Goal: Task Accomplishment & Management: Use online tool/utility

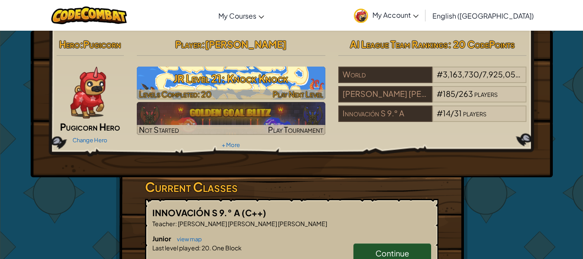
click at [244, 71] on h3 "JR Level 21: Knock Knock" at bounding box center [231, 78] width 189 height 19
click at [296, 92] on span "Play Next Level" at bounding box center [298, 94] width 51 height 10
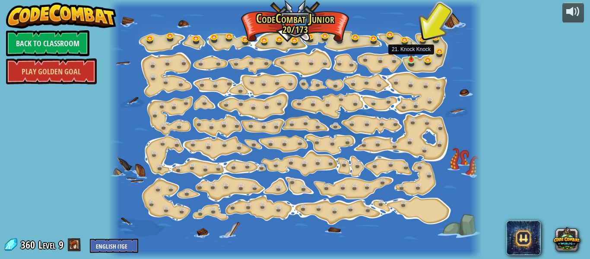
click at [409, 59] on img at bounding box center [411, 50] width 8 height 19
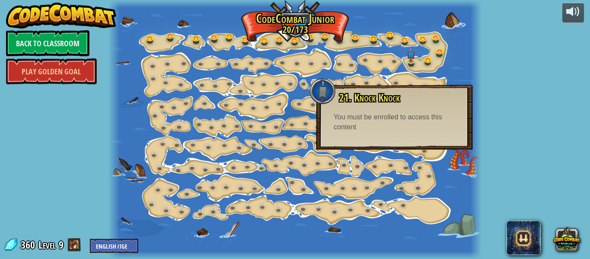
click at [324, 101] on div at bounding box center [323, 91] width 26 height 26
click at [346, 86] on div "21. Knock Knock You can hit crates to break them open. You must be enrolled to …" at bounding box center [394, 117] width 156 height 65
click at [411, 62] on link at bounding box center [412, 61] width 17 height 17
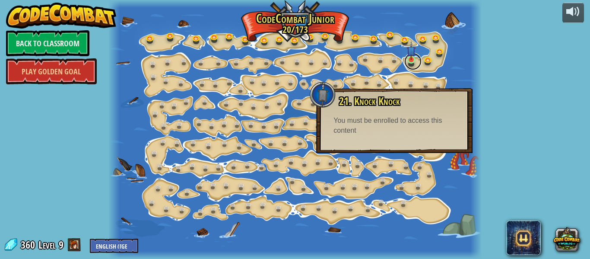
click at [411, 62] on link at bounding box center [412, 61] width 17 height 17
click at [63, 44] on link "Back to Classroom" at bounding box center [47, 43] width 83 height 26
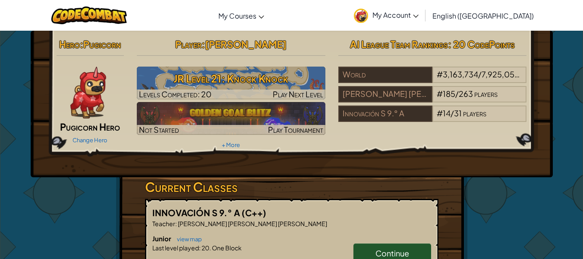
drag, startPoint x: 583, startPoint y: 55, endPoint x: 583, endPoint y: 63, distance: 8.2
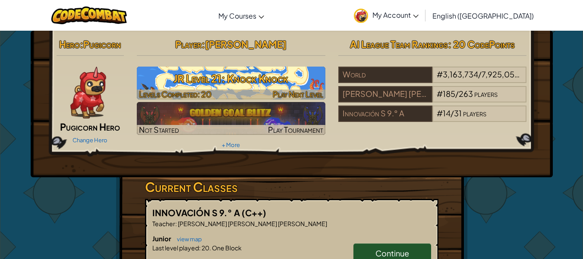
click at [250, 79] on h3 "JR Level 21: Knock Knock" at bounding box center [231, 78] width 189 height 19
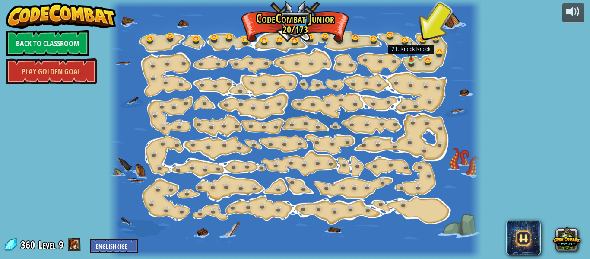
click at [408, 60] on img at bounding box center [411, 50] width 8 height 19
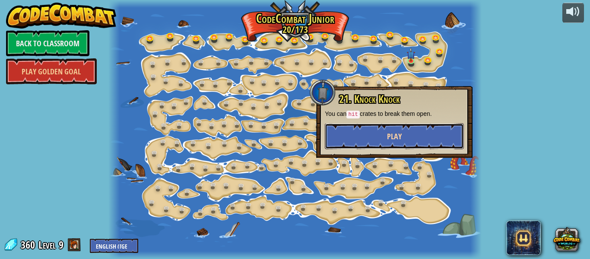
click at [399, 138] on span "Play" at bounding box center [394, 136] width 15 height 11
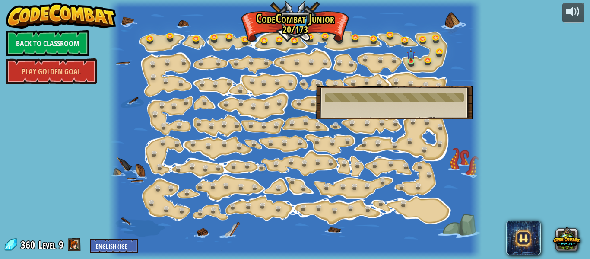
click at [370, 110] on div "21. Knock Knock You can hit crates to break them open. You must be enrolled to …" at bounding box center [394, 102] width 156 height 33
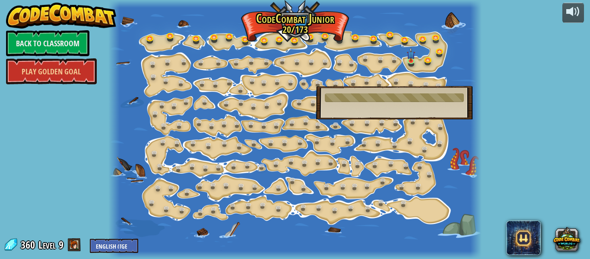
click at [370, 110] on div "21. Knock Knock You can hit crates to break them open. You must be enrolled to …" at bounding box center [394, 102] width 156 height 33
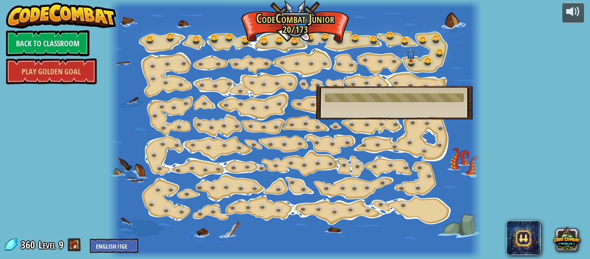
click at [370, 110] on div "21. Knock Knock You can hit crates to break them open. You must be enrolled to …" at bounding box center [394, 102] width 156 height 33
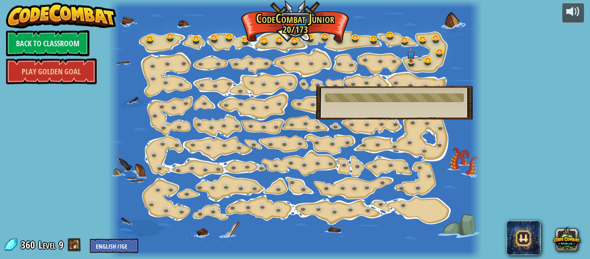
click at [370, 110] on div "21. Knock Knock You can hit crates to break them open. You must be enrolled to …" at bounding box center [394, 102] width 156 height 33
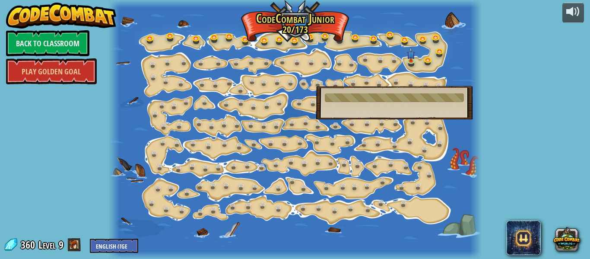
click at [370, 110] on div "21. Knock Knock You can hit crates to break them open. You must be enrolled to …" at bounding box center [394, 102] width 156 height 33
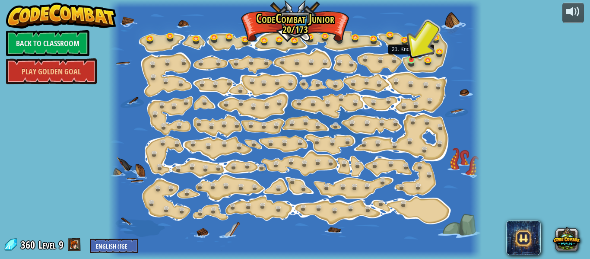
click at [409, 60] on img at bounding box center [411, 50] width 8 height 19
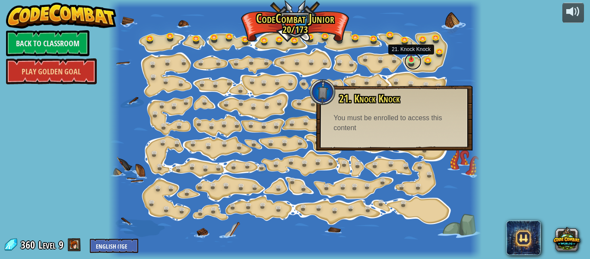
click at [408, 62] on link at bounding box center [412, 61] width 17 height 17
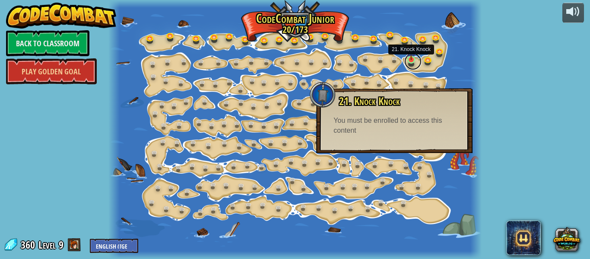
click at [408, 62] on link at bounding box center [412, 61] width 17 height 17
drag, startPoint x: 408, startPoint y: 62, endPoint x: 284, endPoint y: 140, distance: 146.9
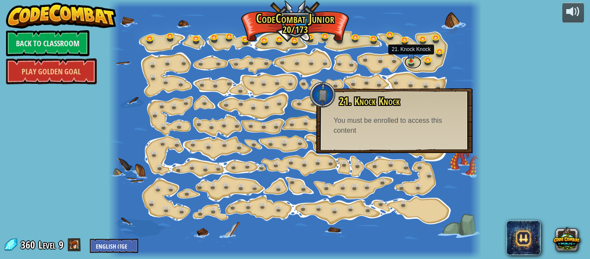
click at [284, 140] on div "15. Step Change Change step arguments. 15a. Step Change A (practice) 11. Go Sma…" at bounding box center [294, 129] width 373 height 259
click at [325, 102] on div at bounding box center [323, 95] width 26 height 26
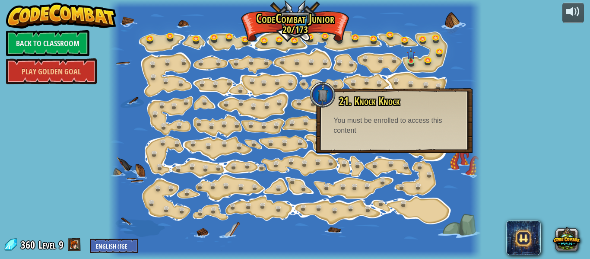
click at [325, 102] on div at bounding box center [323, 95] width 26 height 26
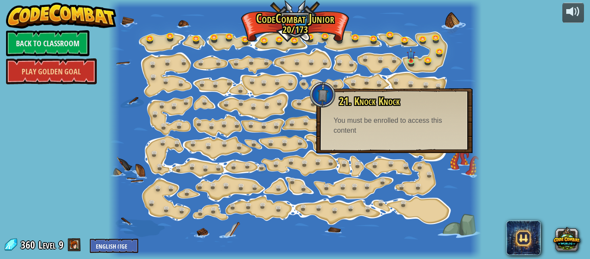
click at [325, 102] on div at bounding box center [323, 95] width 26 height 26
drag, startPoint x: 325, startPoint y: 102, endPoint x: 387, endPoint y: 152, distance: 79.6
click at [387, 152] on div "21. Knock Knock You can hit crates to break them open. You must be enrolled to …" at bounding box center [394, 120] width 156 height 65
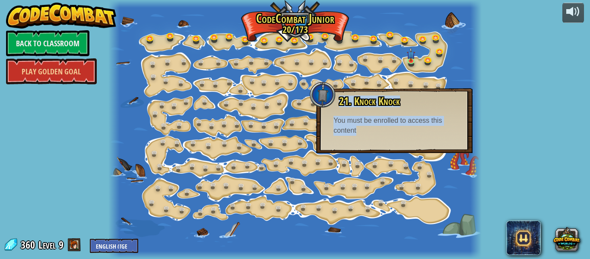
click at [372, 115] on div "21. Knock Knock You can hit crates to break them open. You must be enrolled to …" at bounding box center [394, 115] width 139 height 40
drag, startPoint x: 356, startPoint y: 144, endPoint x: 335, endPoint y: 102, distance: 47.5
click at [335, 102] on div "21. Knock Knock You can hit crates to break them open. You must be enrolled to …" at bounding box center [394, 120] width 156 height 65
click at [73, 49] on link "Back to Classroom" at bounding box center [47, 43] width 83 height 26
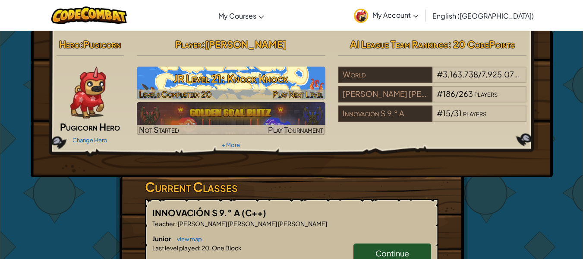
click at [213, 79] on h3 "JR Level 21: Knock Knock" at bounding box center [231, 78] width 189 height 19
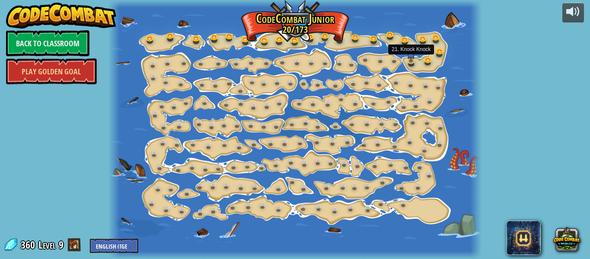
click at [411, 60] on div at bounding box center [410, 61] width 7 height 6
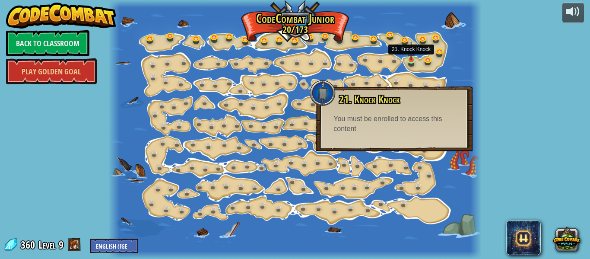
click at [408, 58] on img at bounding box center [411, 50] width 8 height 19
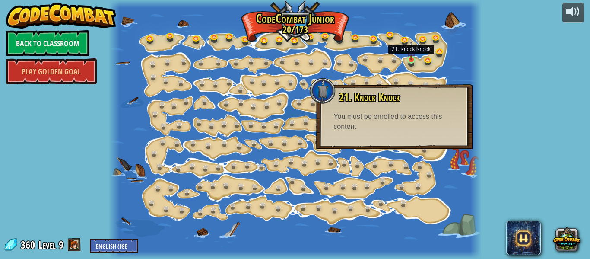
click at [408, 58] on img at bounding box center [411, 50] width 8 height 19
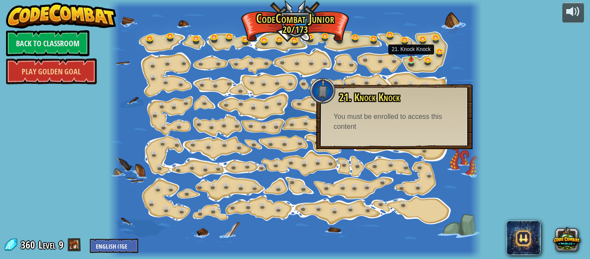
click at [408, 58] on img at bounding box center [411, 50] width 8 height 19
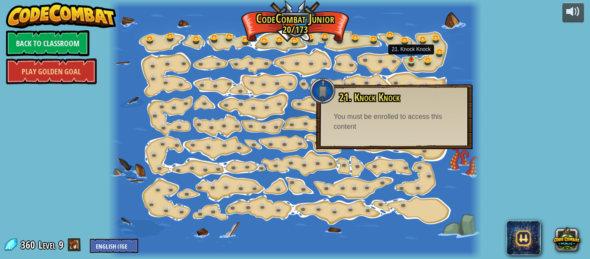
click at [408, 58] on img at bounding box center [411, 50] width 8 height 19
drag, startPoint x: 331, startPoint y: 91, endPoint x: 326, endPoint y: 86, distance: 6.7
click at [326, 86] on div at bounding box center [323, 91] width 26 height 26
drag, startPoint x: 326, startPoint y: 86, endPoint x: 323, endPoint y: 78, distance: 8.9
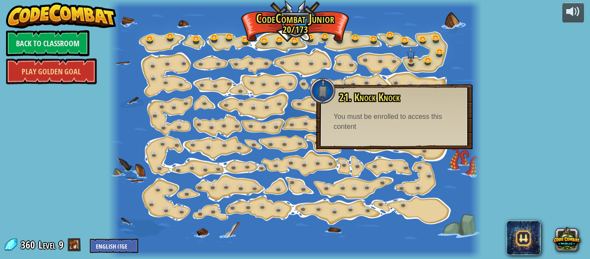
click at [323, 78] on div at bounding box center [323, 91] width 26 height 26
click at [319, 84] on div at bounding box center [323, 91] width 26 height 26
click at [376, 127] on div "You must be enrolled to access this content" at bounding box center [394, 122] width 122 height 20
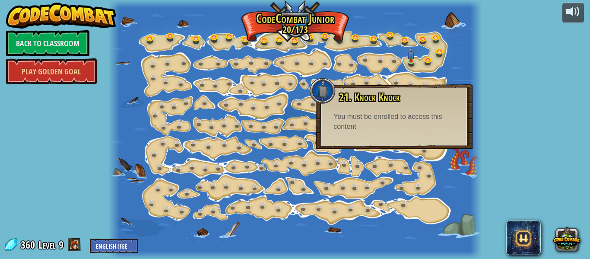
click at [376, 127] on div "You must be enrolled to access this content" at bounding box center [394, 122] width 122 height 20
click at [345, 35] on link at bounding box center [340, 38] width 17 height 17
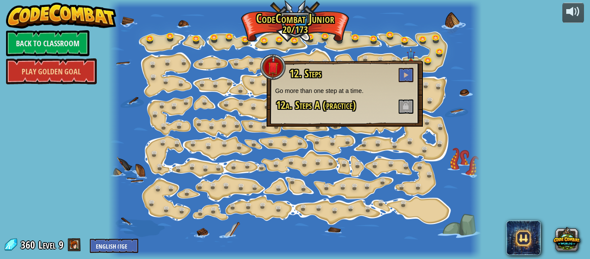
click at [531, 91] on div "powered by Back to Classroom Play Golden Goal 15. Step Change Change step argum…" at bounding box center [295, 129] width 590 height 259
click at [327, 37] on link at bounding box center [326, 35] width 17 height 17
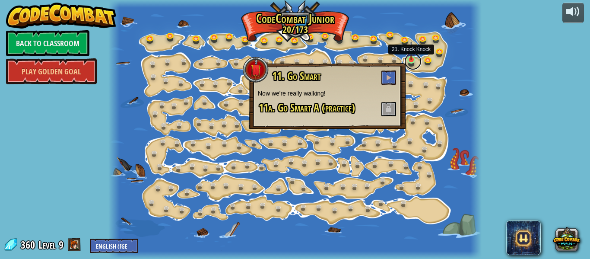
click at [405, 62] on link at bounding box center [412, 61] width 17 height 17
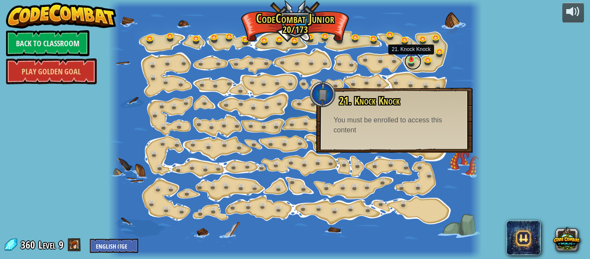
click at [413, 62] on link at bounding box center [412, 61] width 17 height 17
click at [43, 44] on link "Back to Classroom" at bounding box center [47, 43] width 83 height 26
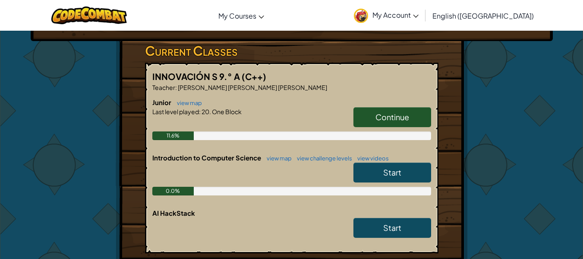
scroll to position [138, 0]
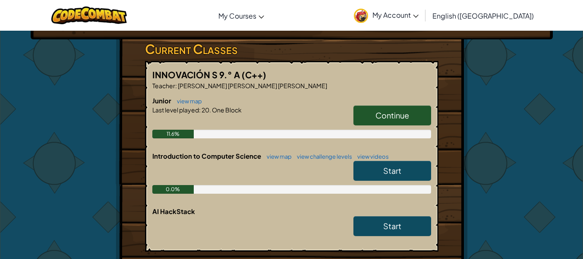
click at [374, 114] on link "Continue" at bounding box center [393, 115] width 78 height 20
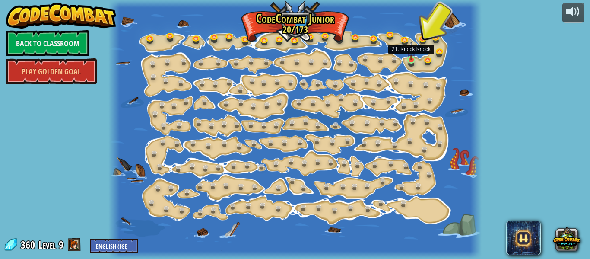
click at [412, 57] on img at bounding box center [411, 50] width 8 height 19
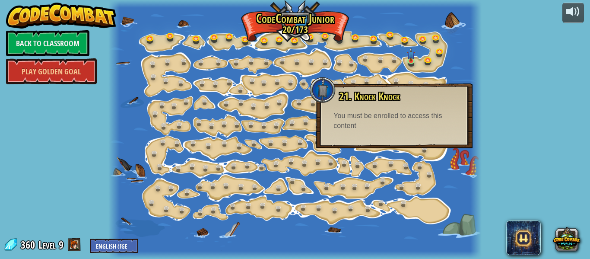
click at [541, 104] on div "powered by Back to Classroom Play Golden Goal 15. Step Change Change step argum…" at bounding box center [295, 129] width 590 height 259
click at [486, 78] on div "powered by Back to Classroom Play Golden Goal 15. Step Change Change step argum…" at bounding box center [295, 129] width 590 height 259
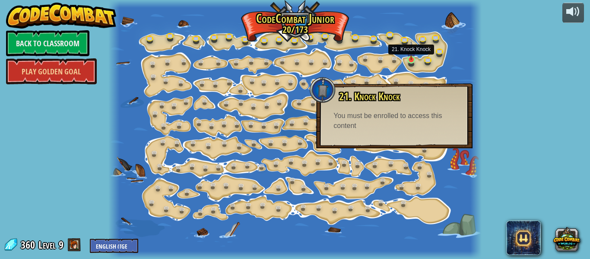
drag, startPoint x: 486, startPoint y: 78, endPoint x: 410, endPoint y: 60, distance: 77.8
click at [410, 60] on div "powered by Back to Classroom Play Golden Goal 15. Step Change Change step argum…" at bounding box center [295, 129] width 590 height 259
click at [410, 60] on img at bounding box center [411, 50] width 8 height 19
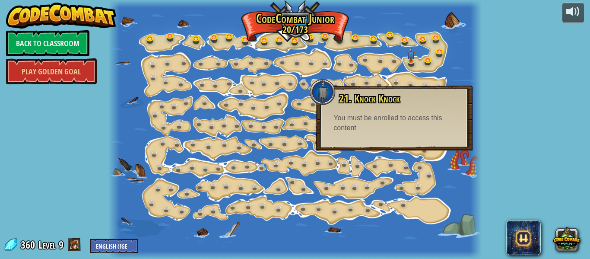
click at [373, 122] on div "You must be enrolled to access this content" at bounding box center [394, 123] width 122 height 20
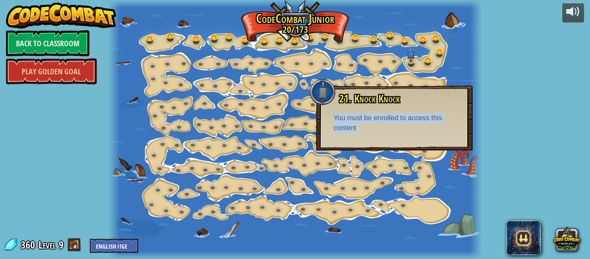
click at [373, 122] on div "You must be enrolled to access this content" at bounding box center [394, 123] width 122 height 20
click at [384, 128] on div "You must be enrolled to access this content" at bounding box center [394, 123] width 122 height 20
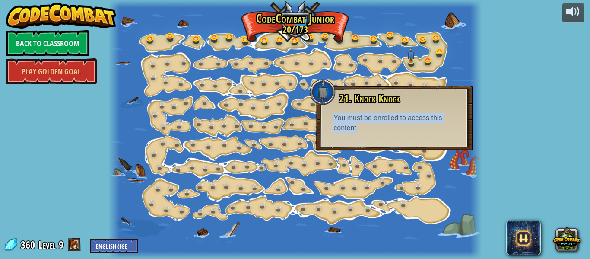
click at [384, 128] on div "You must be enrolled to access this content" at bounding box center [394, 123] width 122 height 20
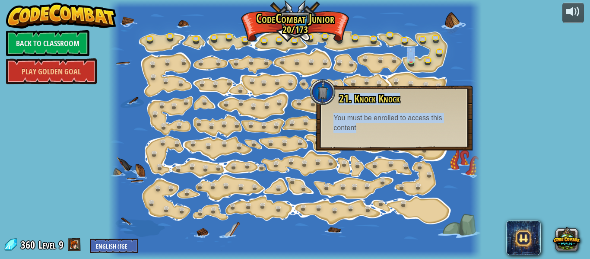
drag, startPoint x: 384, startPoint y: 128, endPoint x: 505, endPoint y: 149, distance: 122.2
click at [505, 149] on div "powered by Back to Classroom Play Golden Goal 15. Step Change Change step argum…" at bounding box center [295, 129] width 590 height 259
click at [62, 66] on link "Play Golden Goal" at bounding box center [51, 71] width 91 height 26
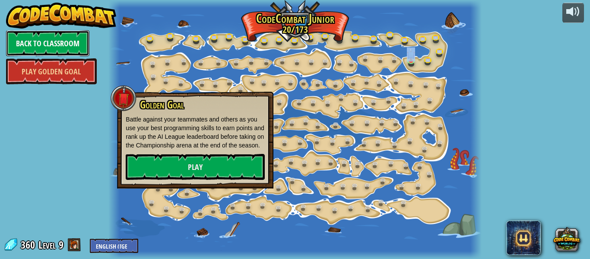
click at [49, 37] on link "Back to Classroom" at bounding box center [47, 43] width 83 height 26
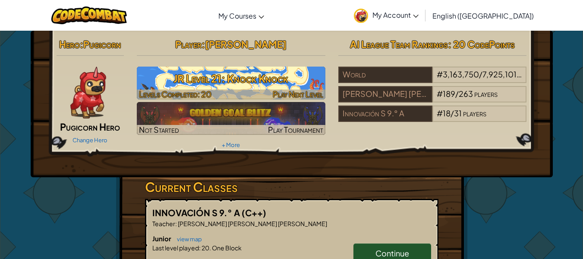
click at [208, 86] on h3 "JR Level 21: Knock Knock" at bounding box center [231, 78] width 189 height 19
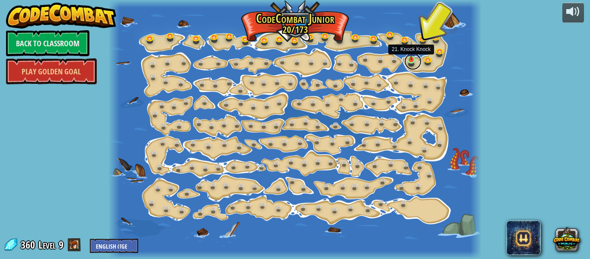
click at [411, 61] on link at bounding box center [412, 61] width 17 height 17
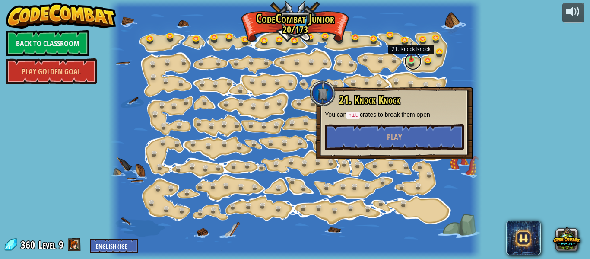
click at [411, 61] on link at bounding box center [412, 61] width 17 height 17
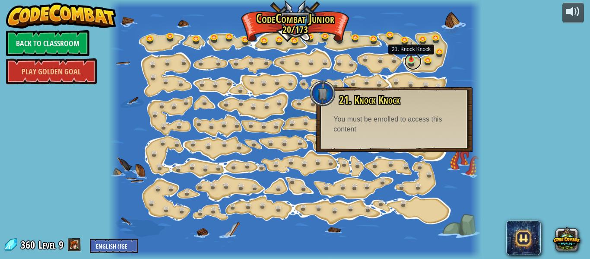
click at [411, 61] on link at bounding box center [412, 61] width 17 height 17
drag, startPoint x: 411, startPoint y: 61, endPoint x: 429, endPoint y: 61, distance: 18.1
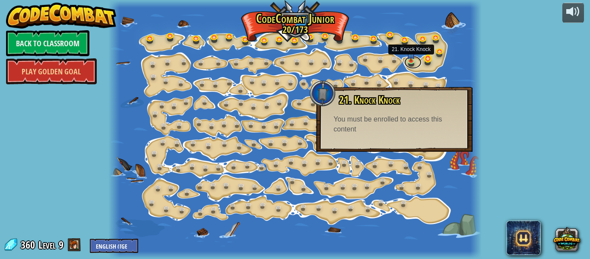
click at [429, 61] on div "15. Step Change Change step arguments. 15a. Step Change A (practice) 11. Go Sma…" at bounding box center [294, 129] width 373 height 259
click at [429, 61] on link at bounding box center [429, 59] width 17 height 17
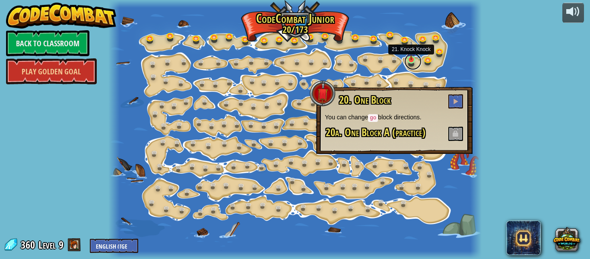
click at [415, 61] on link at bounding box center [412, 61] width 17 height 17
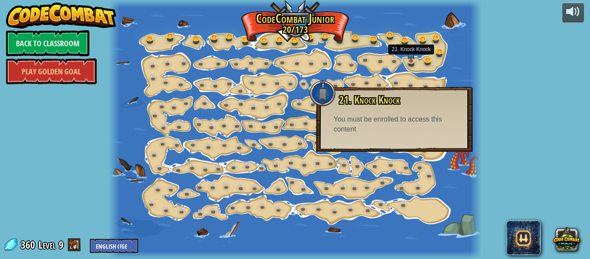
click at [434, 104] on h3 "21. Knock Knock" at bounding box center [401, 100] width 126 height 12
drag, startPoint x: 471, startPoint y: 144, endPoint x: 261, endPoint y: 104, distance: 214.1
click at [261, 104] on link at bounding box center [255, 106] width 17 height 17
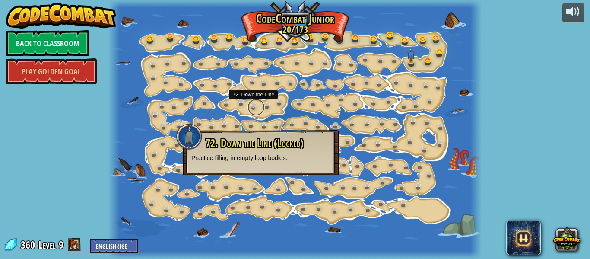
click at [261, 104] on link at bounding box center [255, 106] width 17 height 17
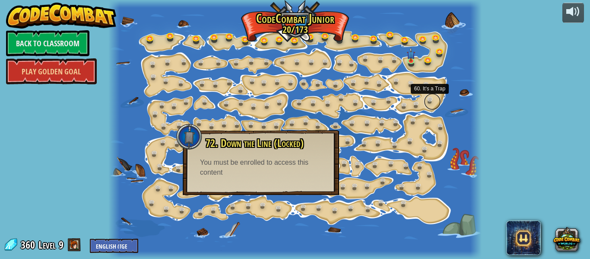
click at [431, 99] on link at bounding box center [432, 101] width 17 height 17
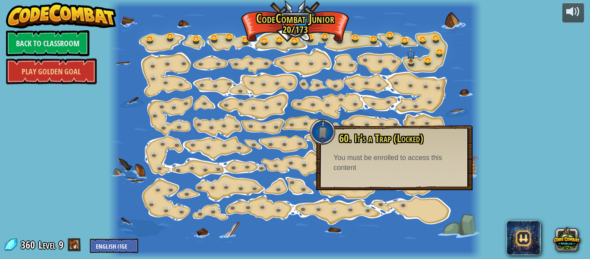
click at [414, 172] on div "You must be enrolled to access this content" at bounding box center [394, 163] width 122 height 20
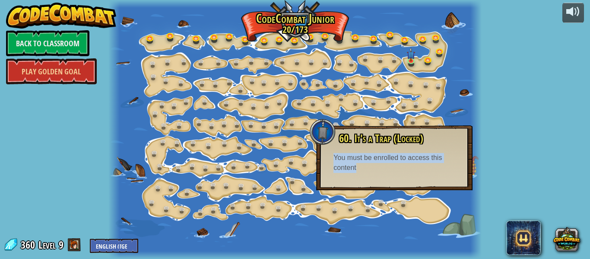
click at [414, 172] on div "You must be enrolled to access this content" at bounding box center [394, 163] width 122 height 20
drag, startPoint x: 414, startPoint y: 172, endPoint x: 385, endPoint y: 63, distance: 112.5
click at [385, 63] on link at bounding box center [382, 60] width 17 height 17
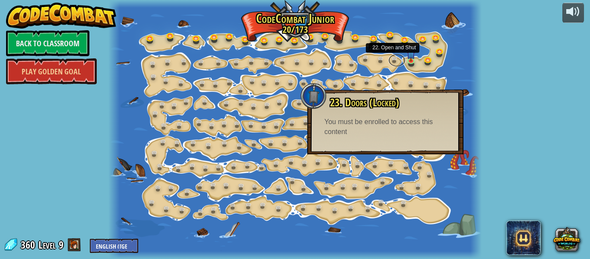
click at [404, 64] on div "15. Step Change Change step arguments. 15a. Step Change A (practice) 11. Go Sma…" at bounding box center [294, 129] width 373 height 259
click at [413, 65] on link at bounding box center [412, 61] width 17 height 17
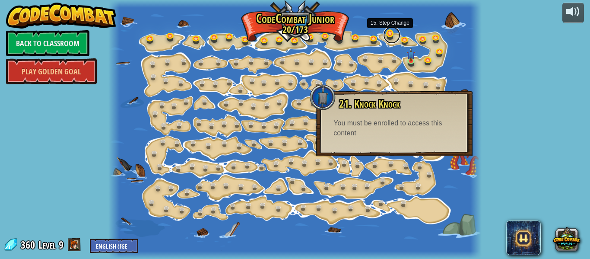
click at [391, 42] on div "15. Step Change 15. Step Change Change step arguments. 15a. Step Change A (prac…" at bounding box center [294, 129] width 373 height 259
click at [391, 43] on div at bounding box center [294, 129] width 373 height 259
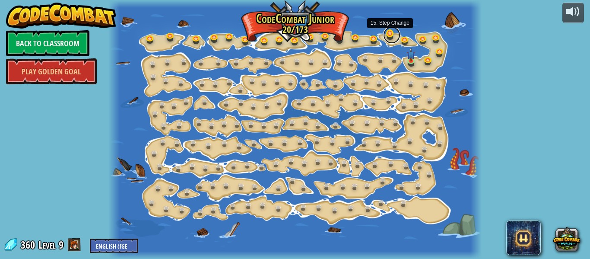
click at [396, 38] on link at bounding box center [391, 34] width 17 height 17
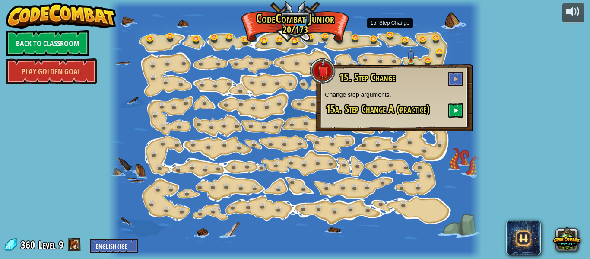
click at [424, 27] on div at bounding box center [294, 129] width 373 height 259
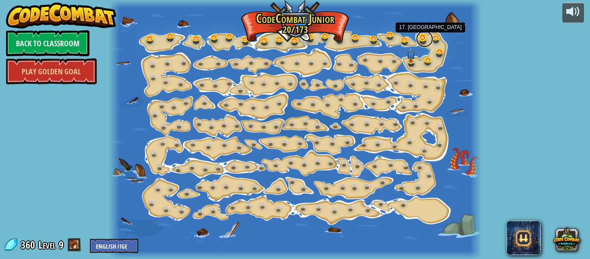
click at [427, 41] on link at bounding box center [424, 38] width 17 height 17
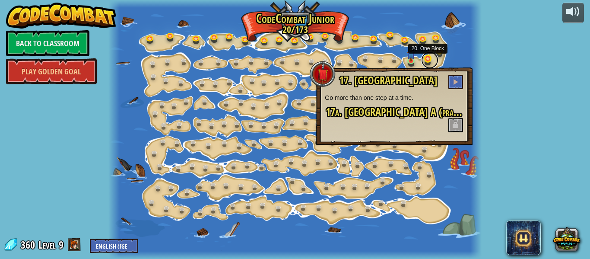
click at [432, 54] on link at bounding box center [429, 59] width 17 height 17
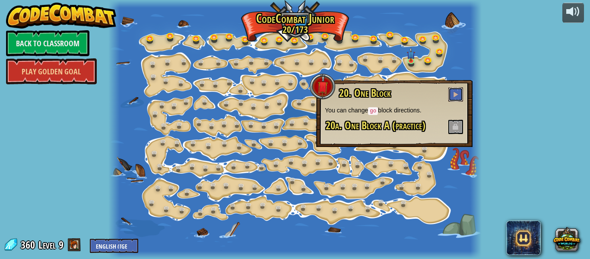
drag, startPoint x: 452, startPoint y: 89, endPoint x: 456, endPoint y: 54, distance: 36.0
click at [456, 54] on div "15. Step Change Change step arguments. 15a. Step Change A (practice) 11. Go Sma…" at bounding box center [294, 129] width 373 height 259
click at [443, 49] on link at bounding box center [441, 51] width 17 height 17
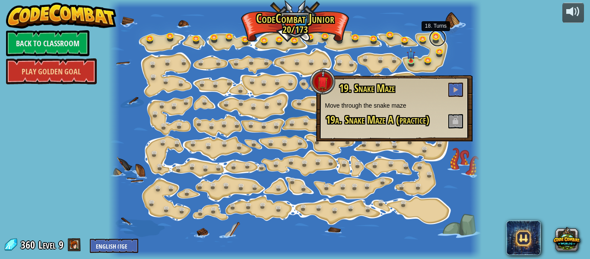
click at [438, 33] on link at bounding box center [437, 37] width 17 height 17
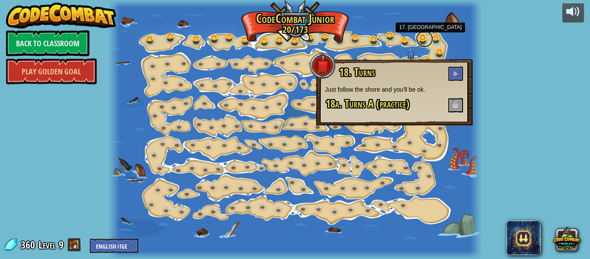
click at [417, 37] on link at bounding box center [424, 38] width 17 height 17
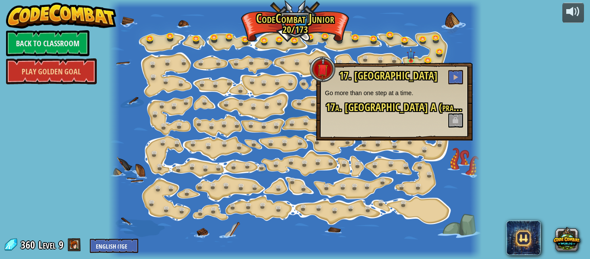
click at [456, 113] on span at bounding box center [455, 120] width 15 height 14
click at [419, 60] on link at bounding box center [412, 61] width 17 height 17
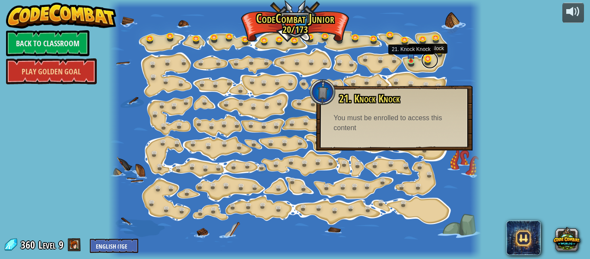
click at [423, 60] on link at bounding box center [429, 59] width 17 height 17
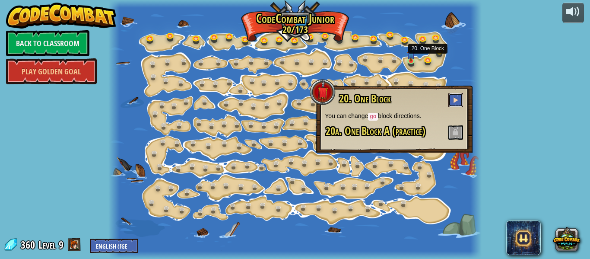
click at [450, 98] on button at bounding box center [455, 100] width 15 height 14
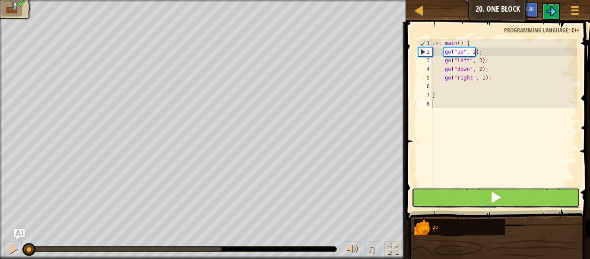
click at [481, 206] on button at bounding box center [496, 197] width 168 height 20
click at [481, 197] on button at bounding box center [496, 197] width 168 height 20
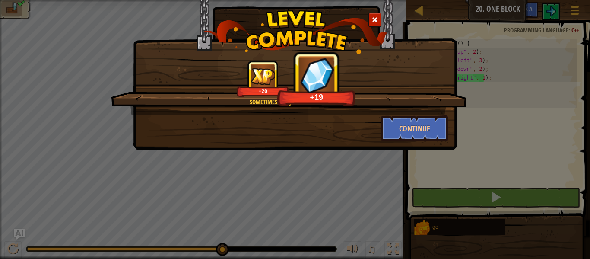
click at [589, 146] on div "Sometimes you just need one. +20 +19 Continue" at bounding box center [295, 129] width 590 height 259
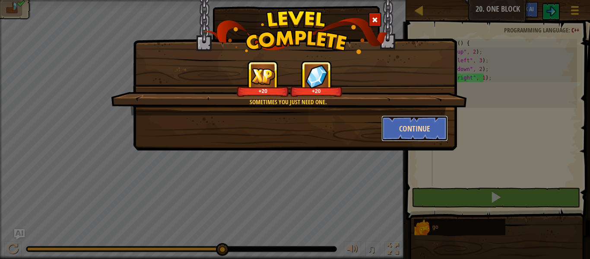
click at [425, 138] on button "Continue" at bounding box center [414, 128] width 67 height 26
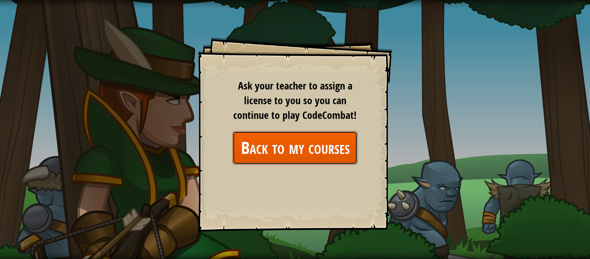
click at [314, 148] on link "Back to my courses" at bounding box center [294, 147] width 125 height 33
